Goal: Information Seeking & Learning: Learn about a topic

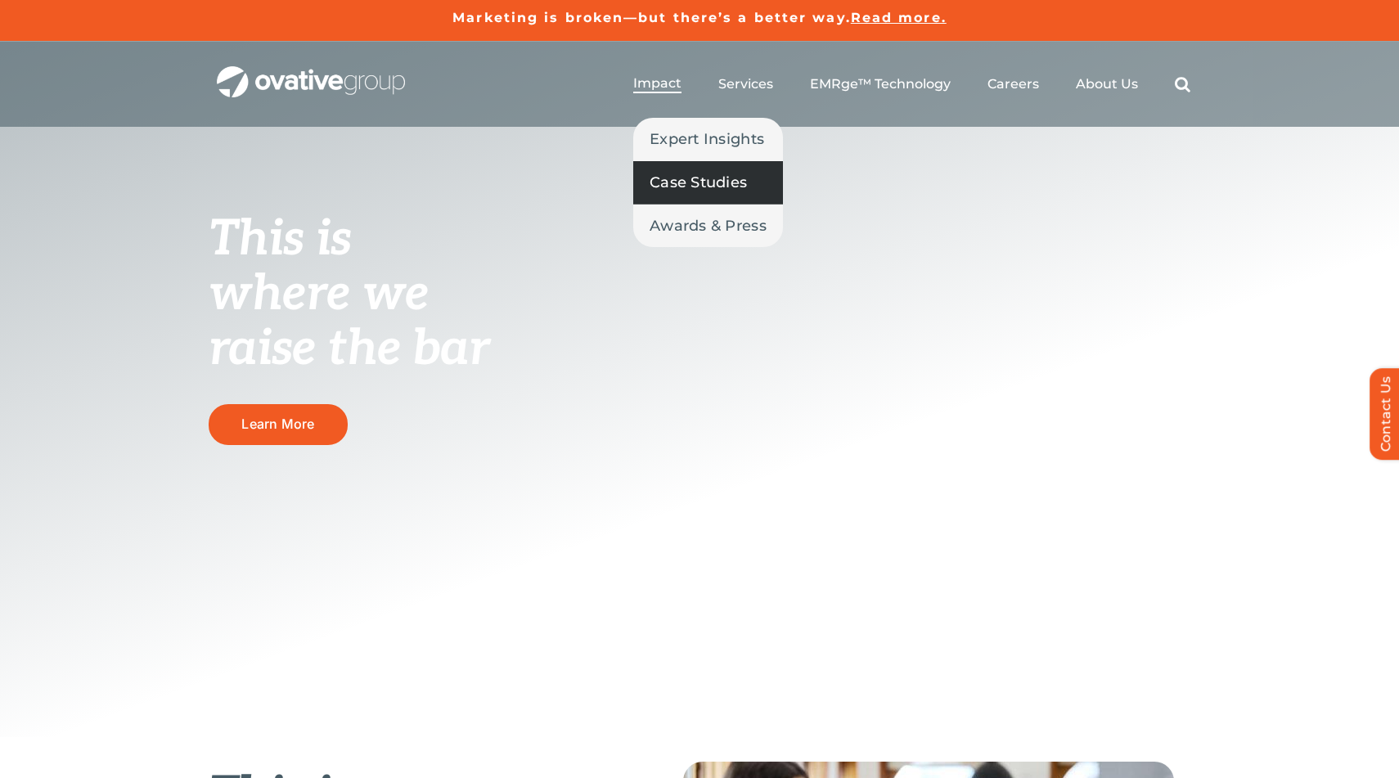
click at [695, 182] on span "Case Studies" at bounding box center [698, 182] width 97 height 23
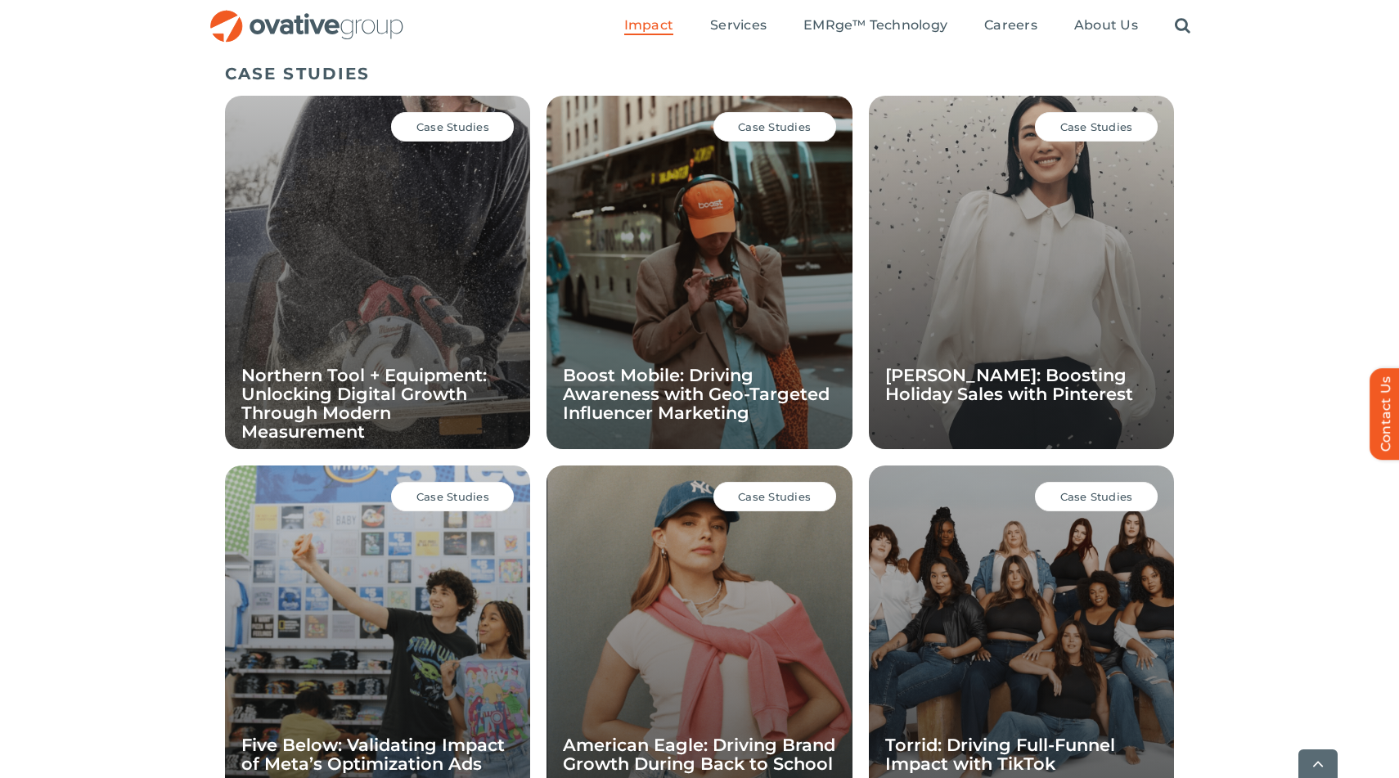
scroll to position [1127, 0]
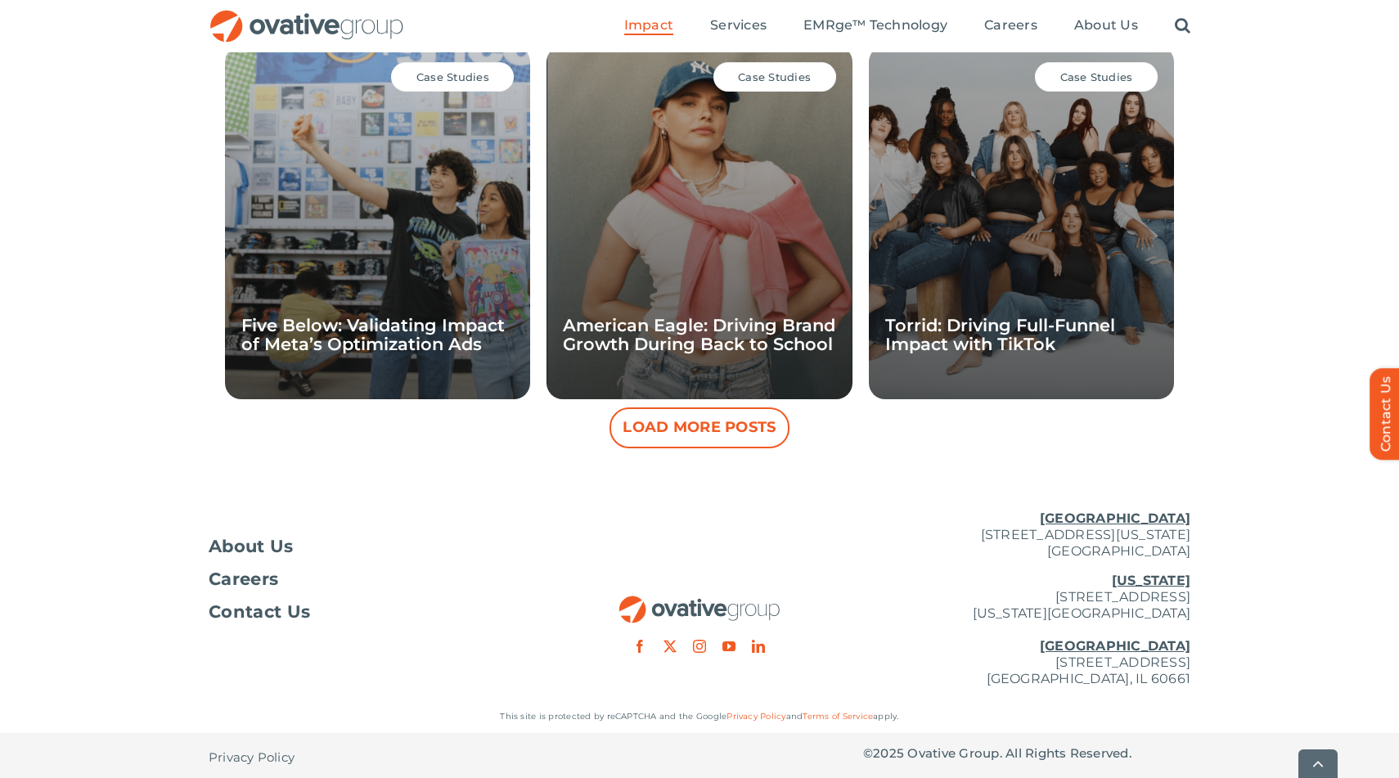
scroll to position [1540, 0]
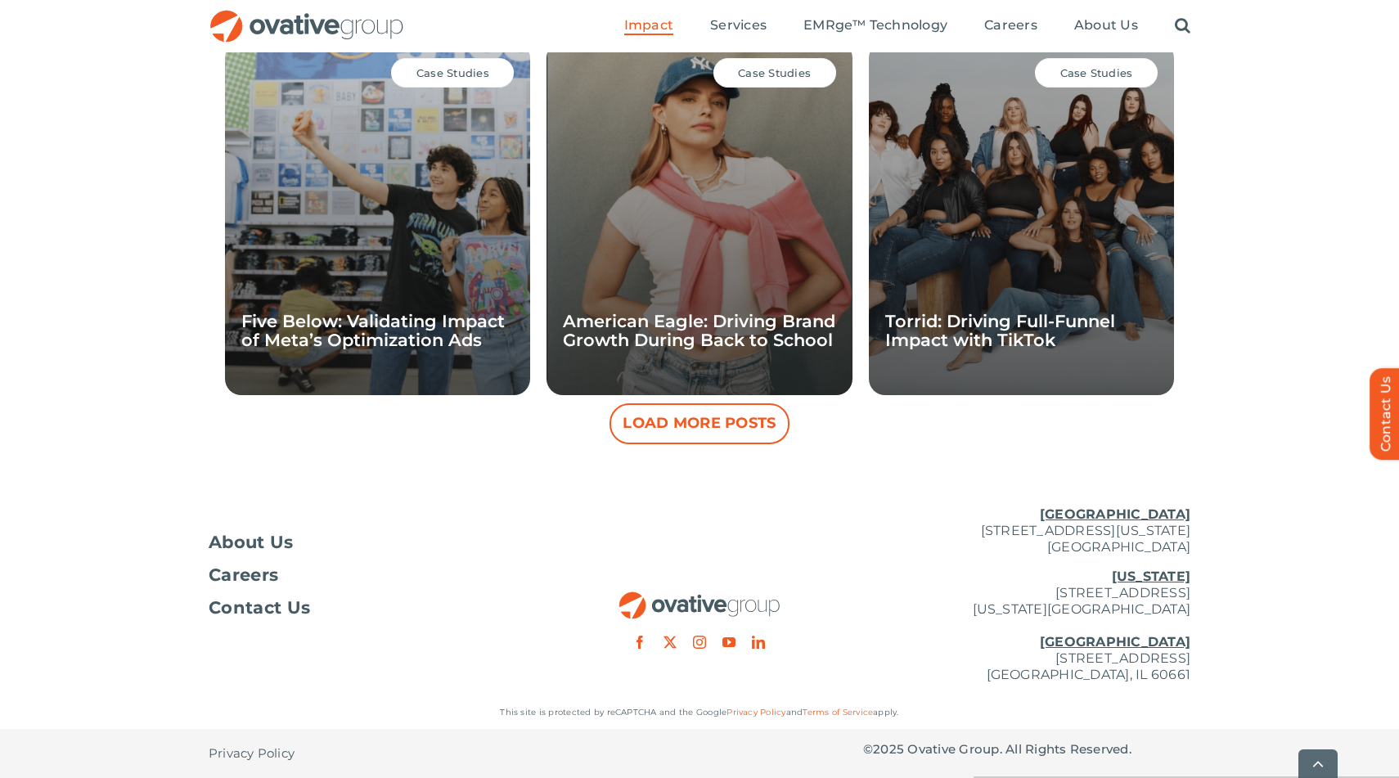
click at [653, 416] on button "Load More Posts" at bounding box center [700, 423] width 180 height 41
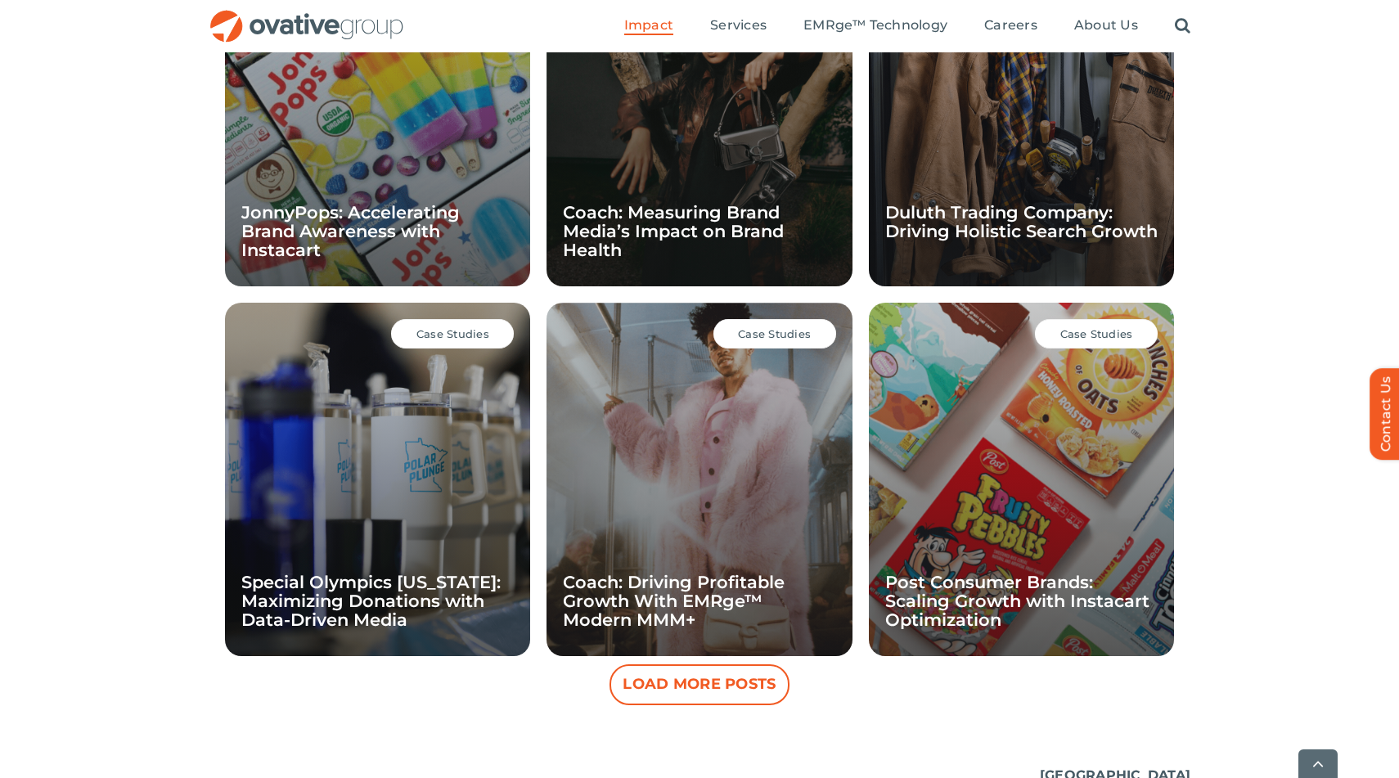
scroll to position [2279, 0]
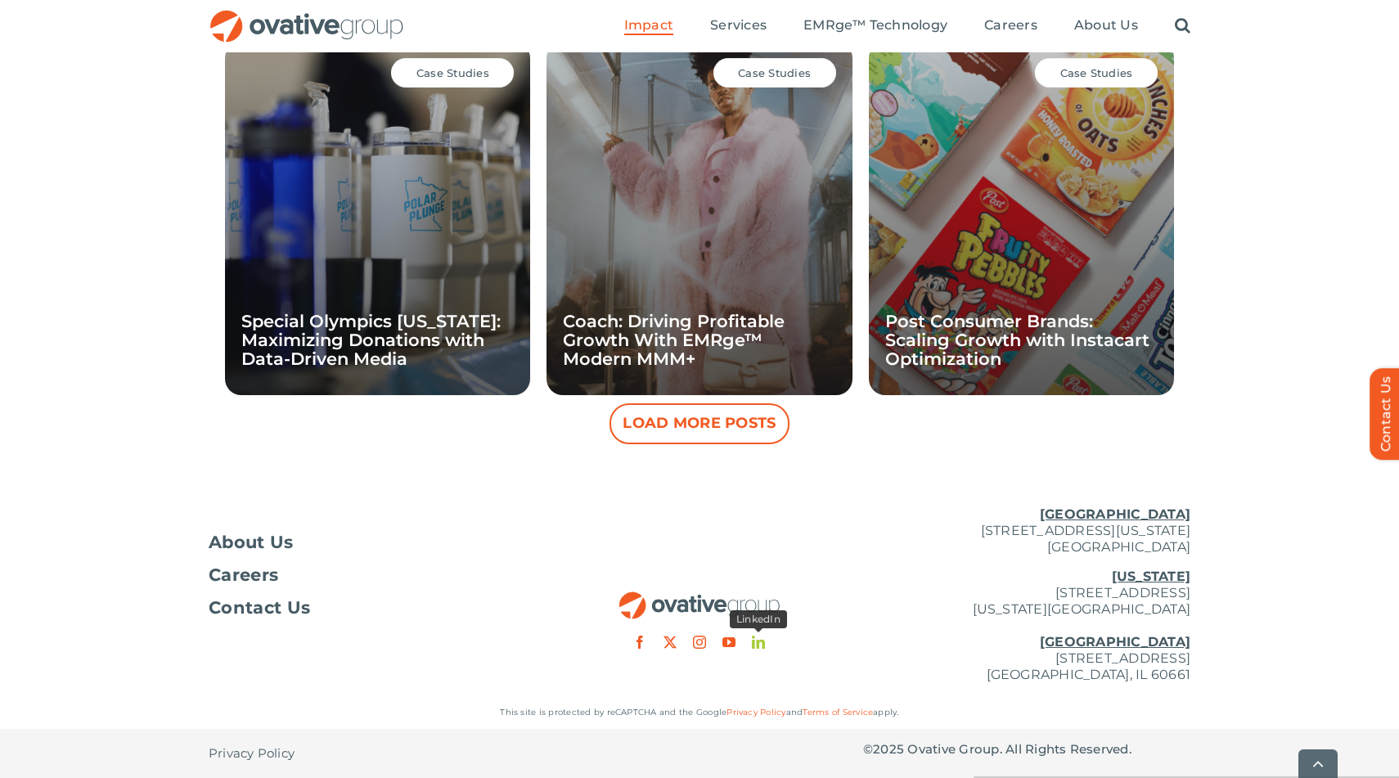
click at [758, 644] on link "linkedin" at bounding box center [758, 642] width 13 height 13
